Goal: Transaction & Acquisition: Subscribe to service/newsletter

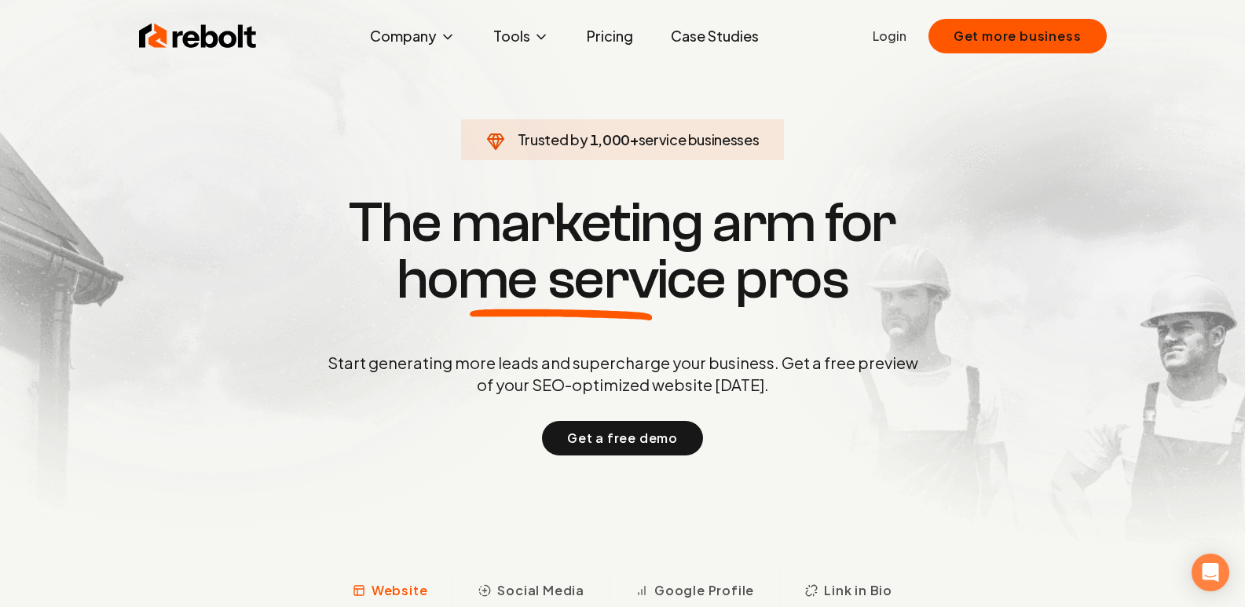
click at [620, 38] on link "Pricing" at bounding box center [609, 35] width 71 height 31
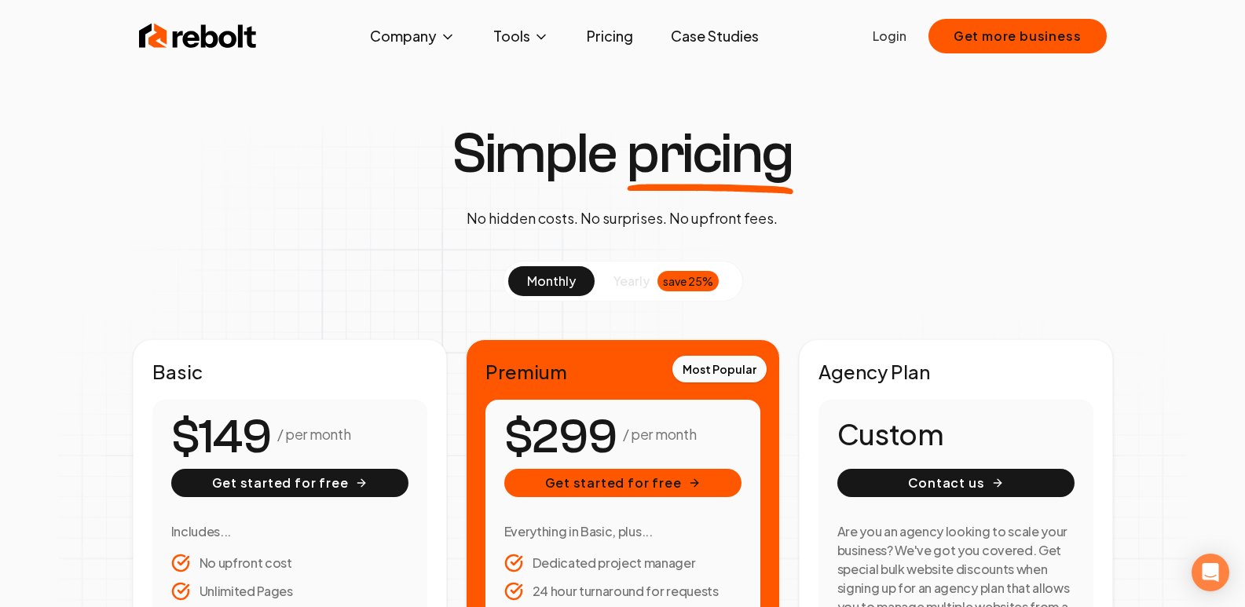
scroll to position [236, 0]
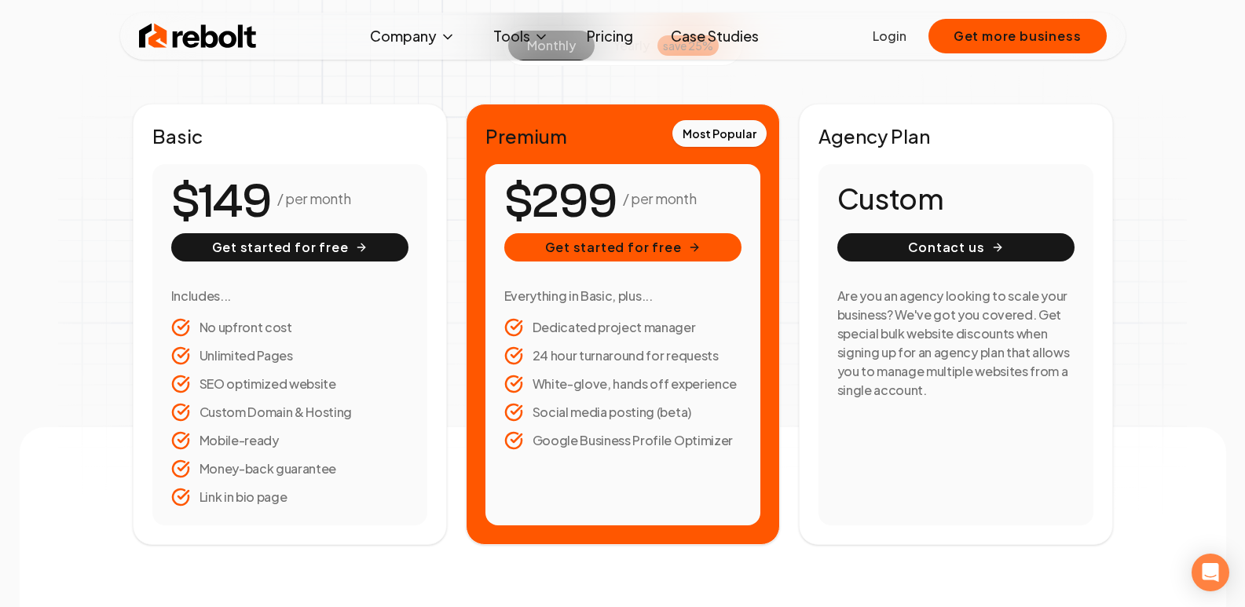
click at [607, 324] on li "Dedicated project manager" at bounding box center [622, 327] width 237 height 19
click at [181, 124] on h2 "Basic" at bounding box center [289, 135] width 275 height 25
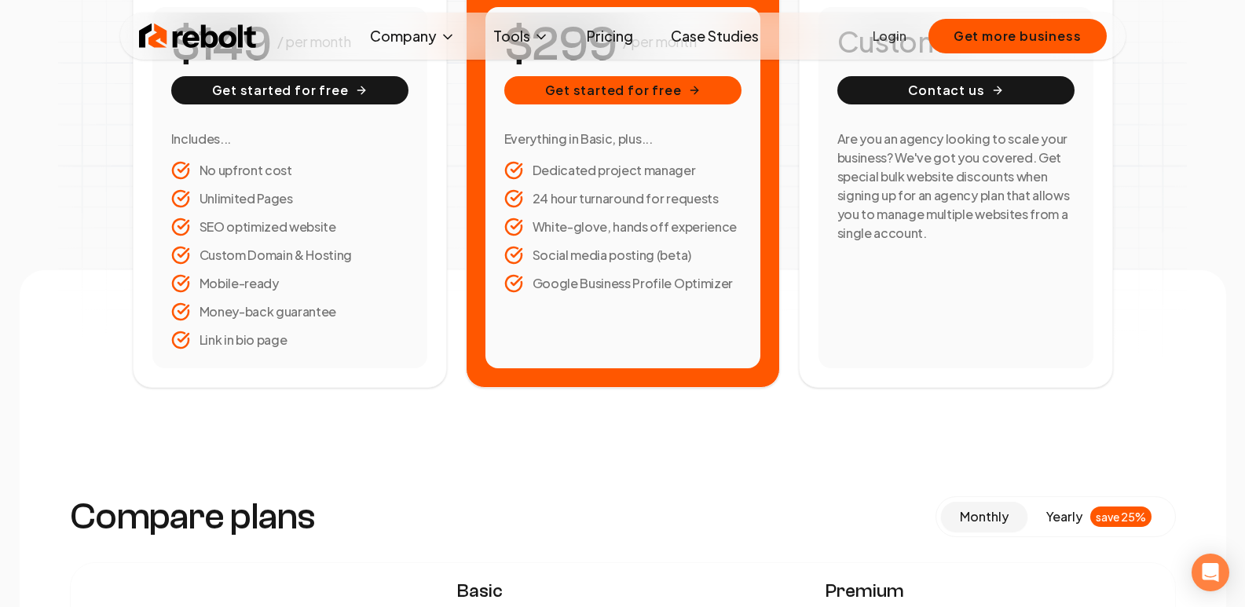
click at [328, 351] on div "/ per month Get started for free Includes... No upfront cost Unlimited Pages SE…" at bounding box center [289, 187] width 275 height 361
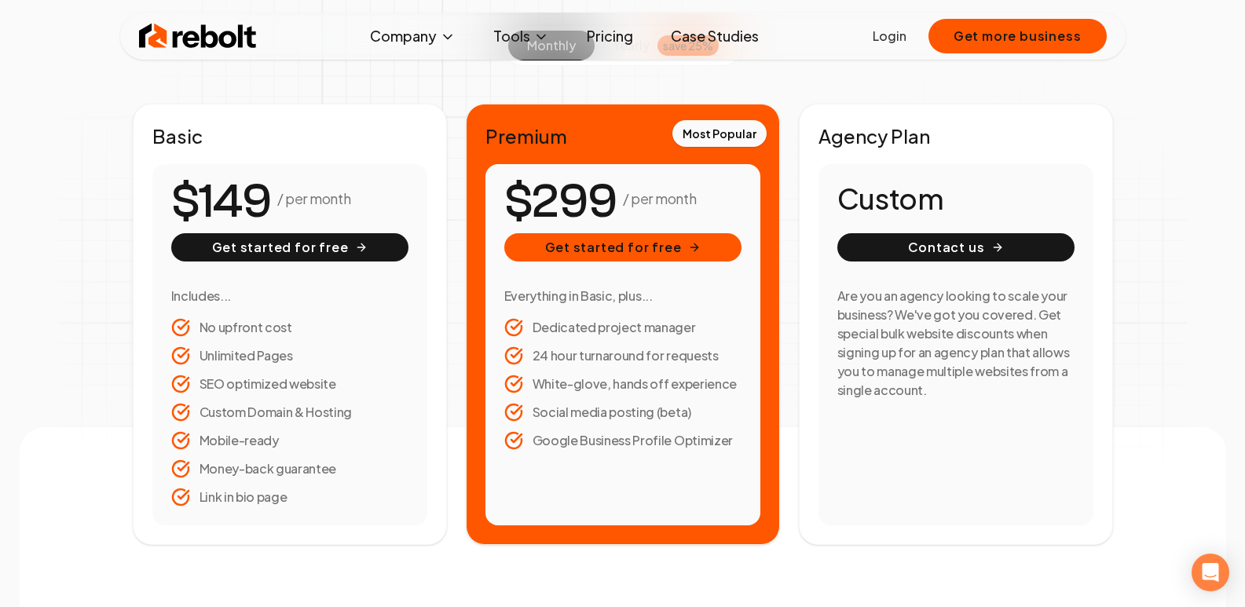
scroll to position [0, 0]
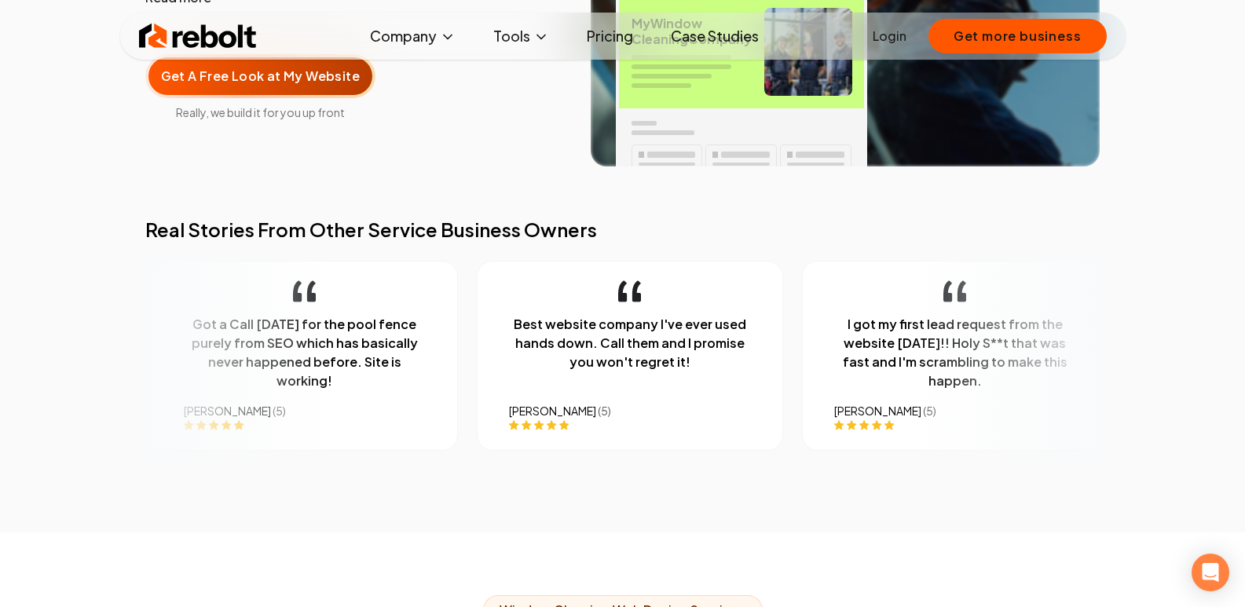
scroll to position [236, 0]
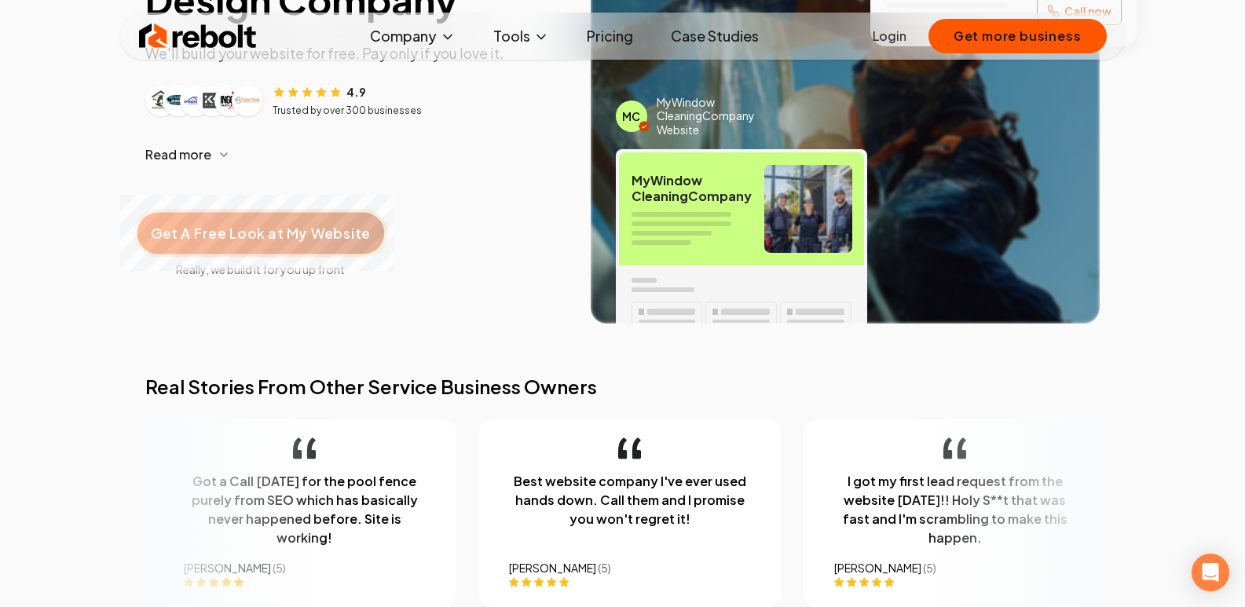
click at [243, 238] on span "Get A Free Look at My Website" at bounding box center [260, 233] width 219 height 20
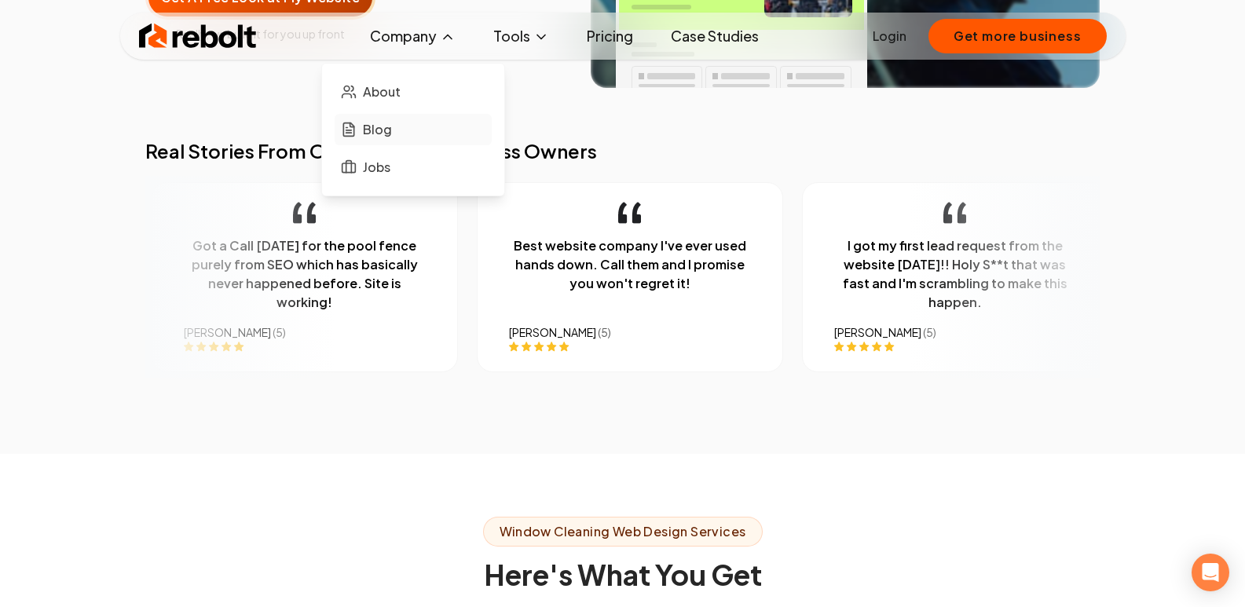
scroll to position [157, 0]
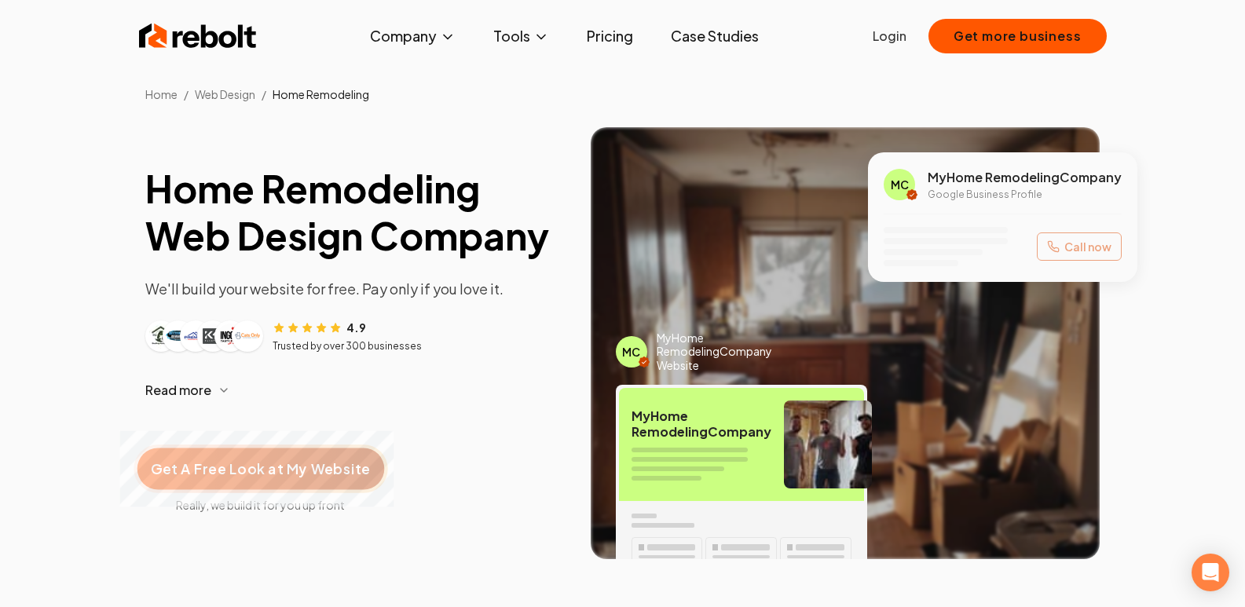
scroll to position [157, 0]
